Goal: Check status: Check status

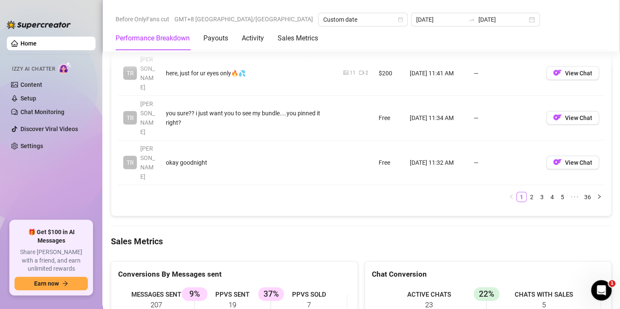
scroll to position [883, 0]
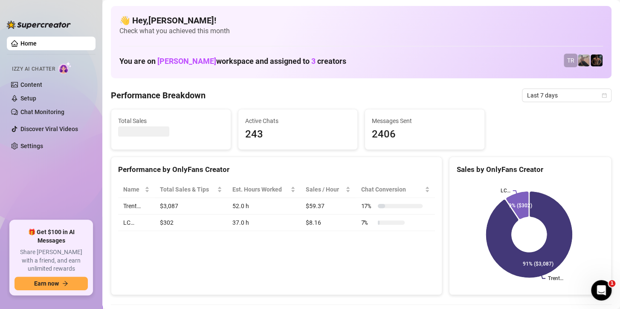
drag, startPoint x: 359, startPoint y: 247, endPoint x: 549, endPoint y: 107, distance: 235.9
click at [359, 247] on div "Performance by OnlyFans Creator Name Total Sales & Tips Est. Hours Worked Sales…" at bounding box center [276, 226] width 331 height 139
click at [571, 95] on span "Last 7 days" at bounding box center [566, 95] width 79 height 13
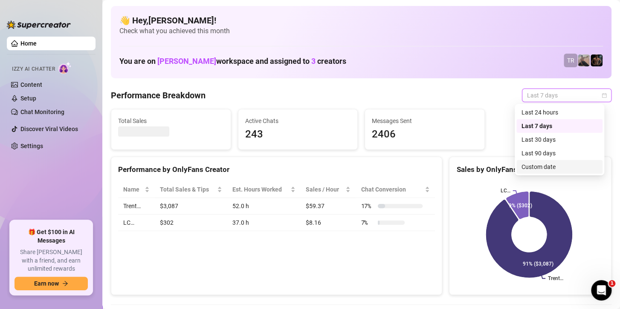
click at [543, 167] on div "Custom date" at bounding box center [559, 166] width 76 height 9
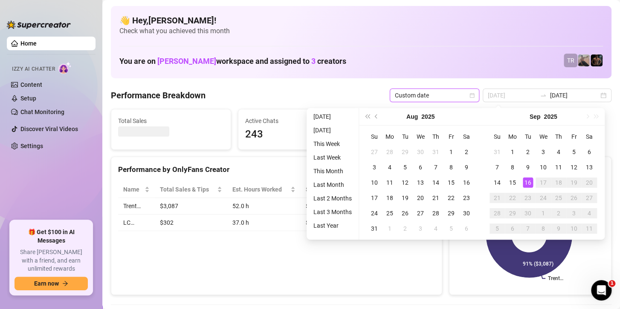
type input "[DATE]"
click at [528, 182] on div "16" at bounding box center [527, 183] width 10 height 10
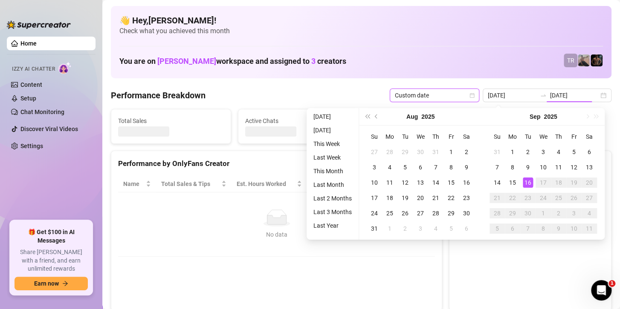
type input "[DATE]"
